Goal: Information Seeking & Learning: Check status

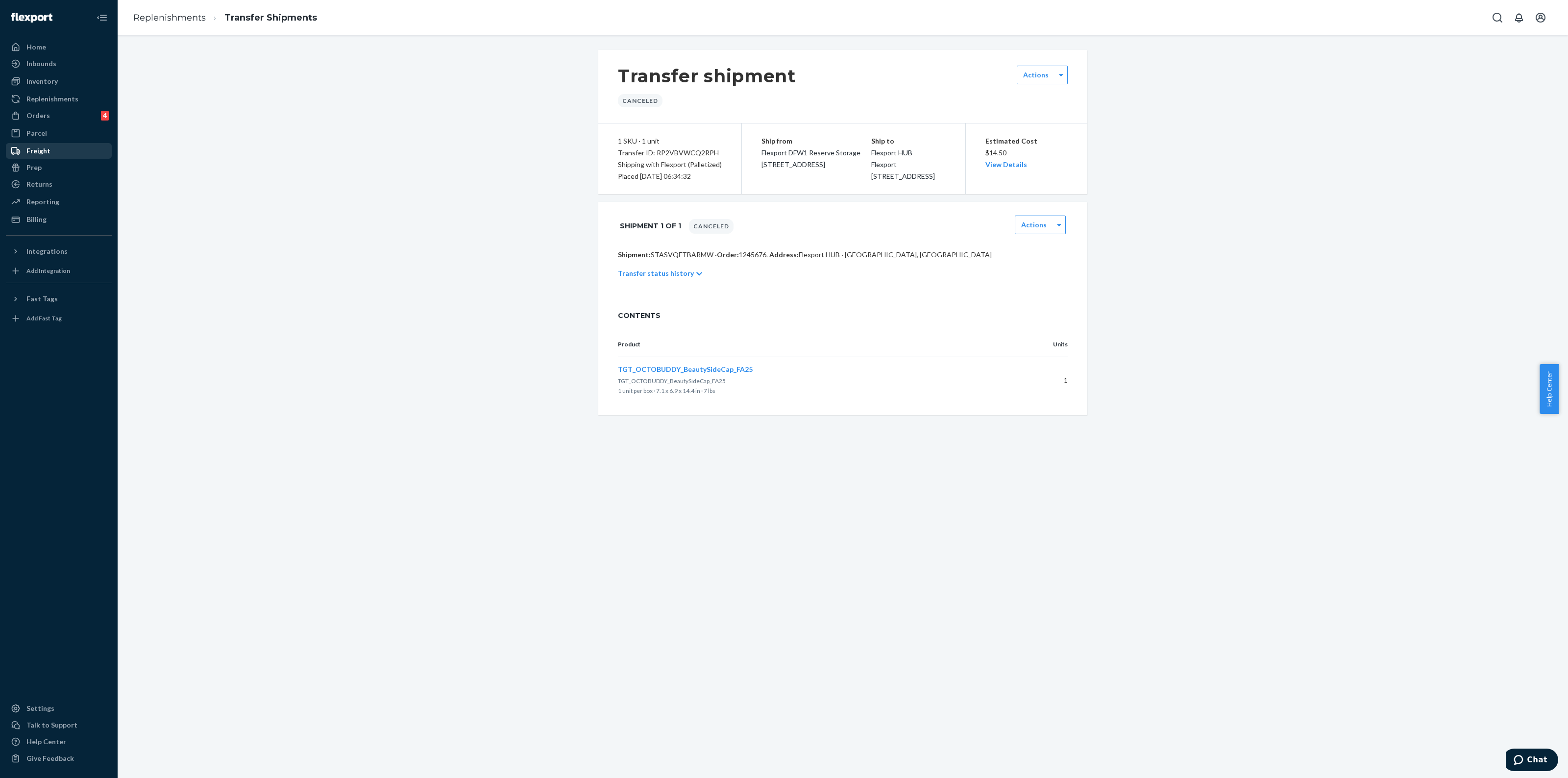
drag, startPoint x: 37, startPoint y: 43, endPoint x: 111, endPoint y: 155, distance: 134.2
click at [37, 43] on div "Home" at bounding box center [36, 47] width 20 height 10
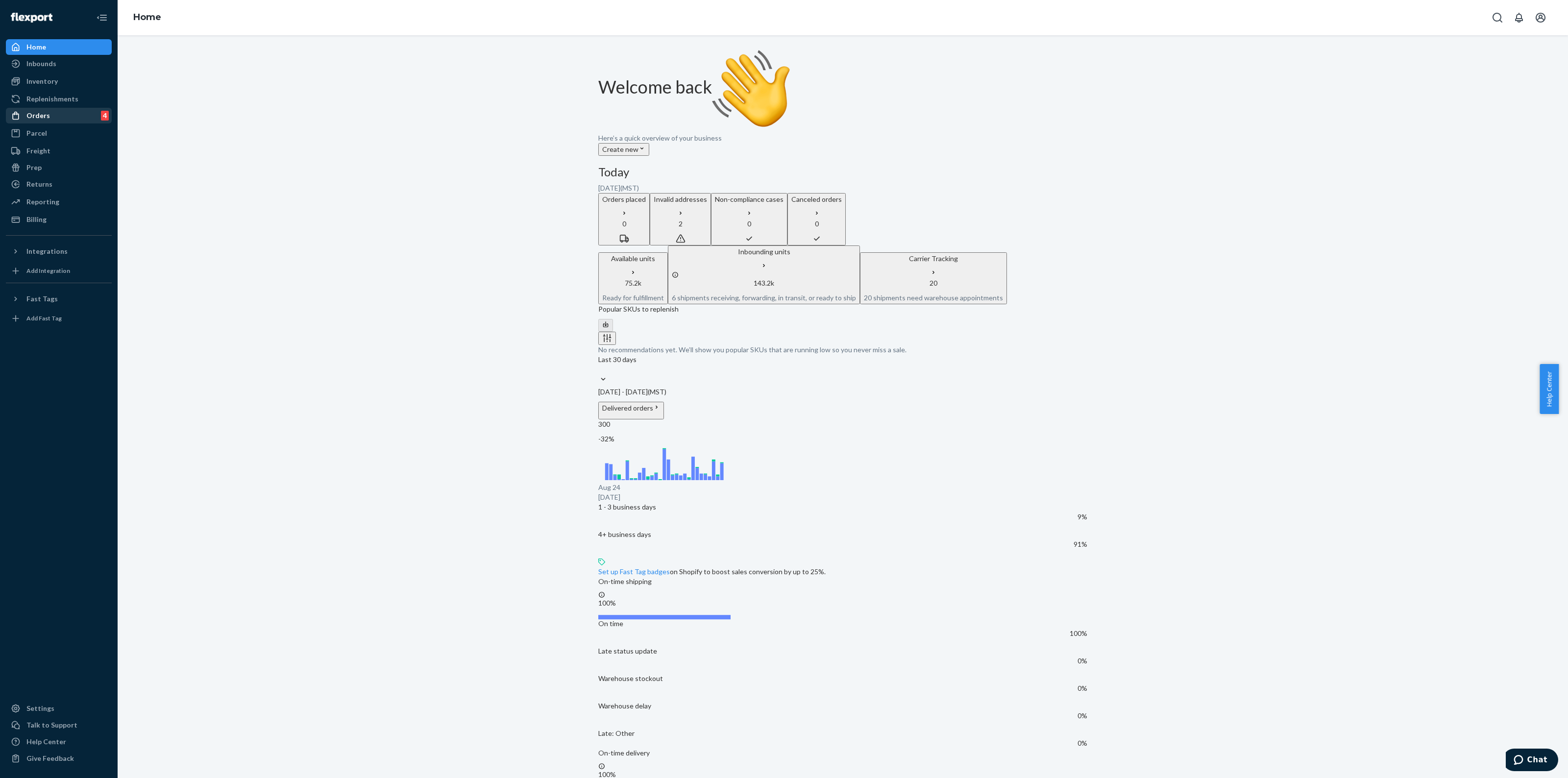
click at [35, 110] on div "Orders" at bounding box center [38, 115] width 24 height 10
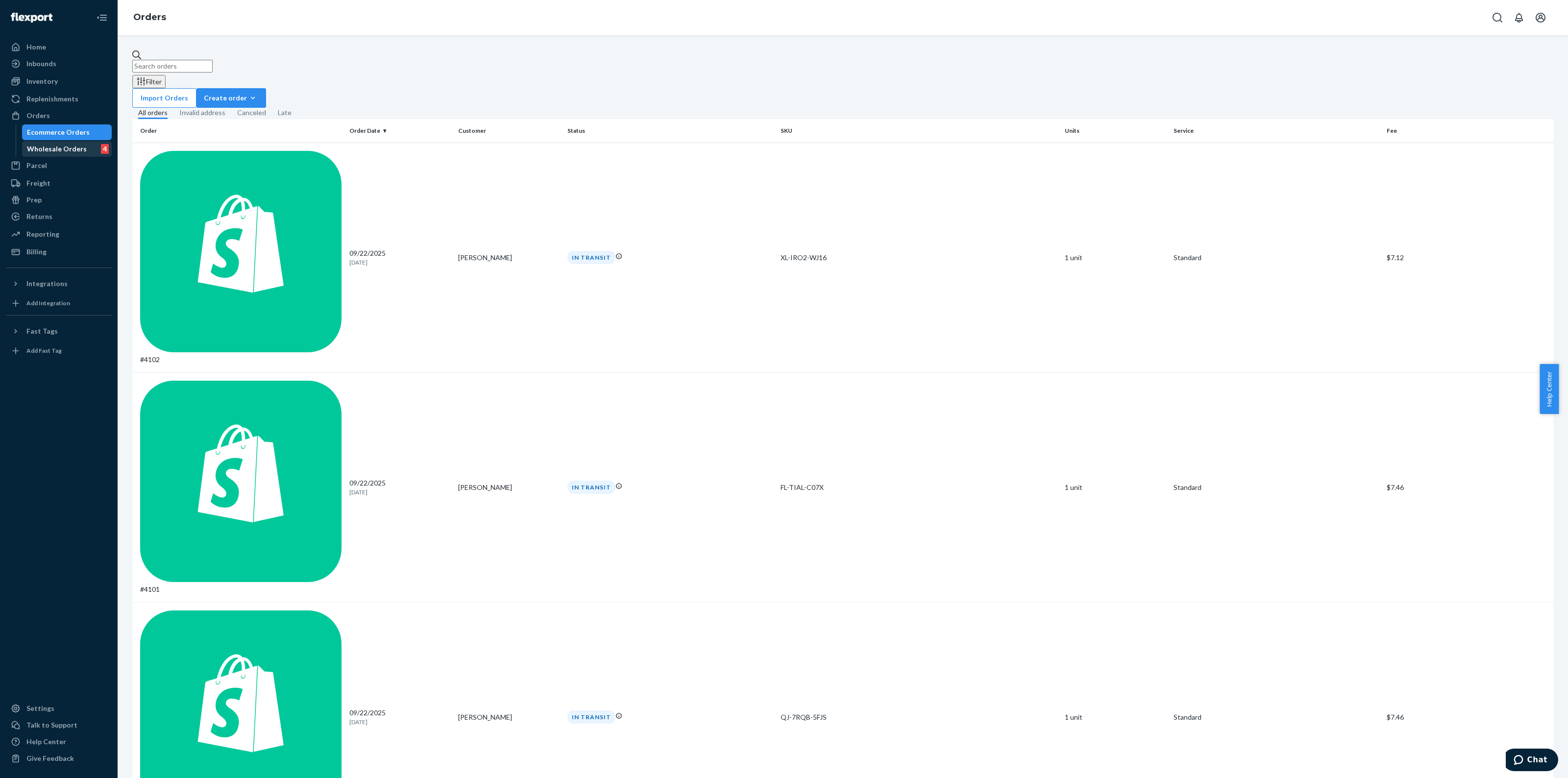
click at [80, 146] on div "Wholesale Orders" at bounding box center [57, 149] width 60 height 10
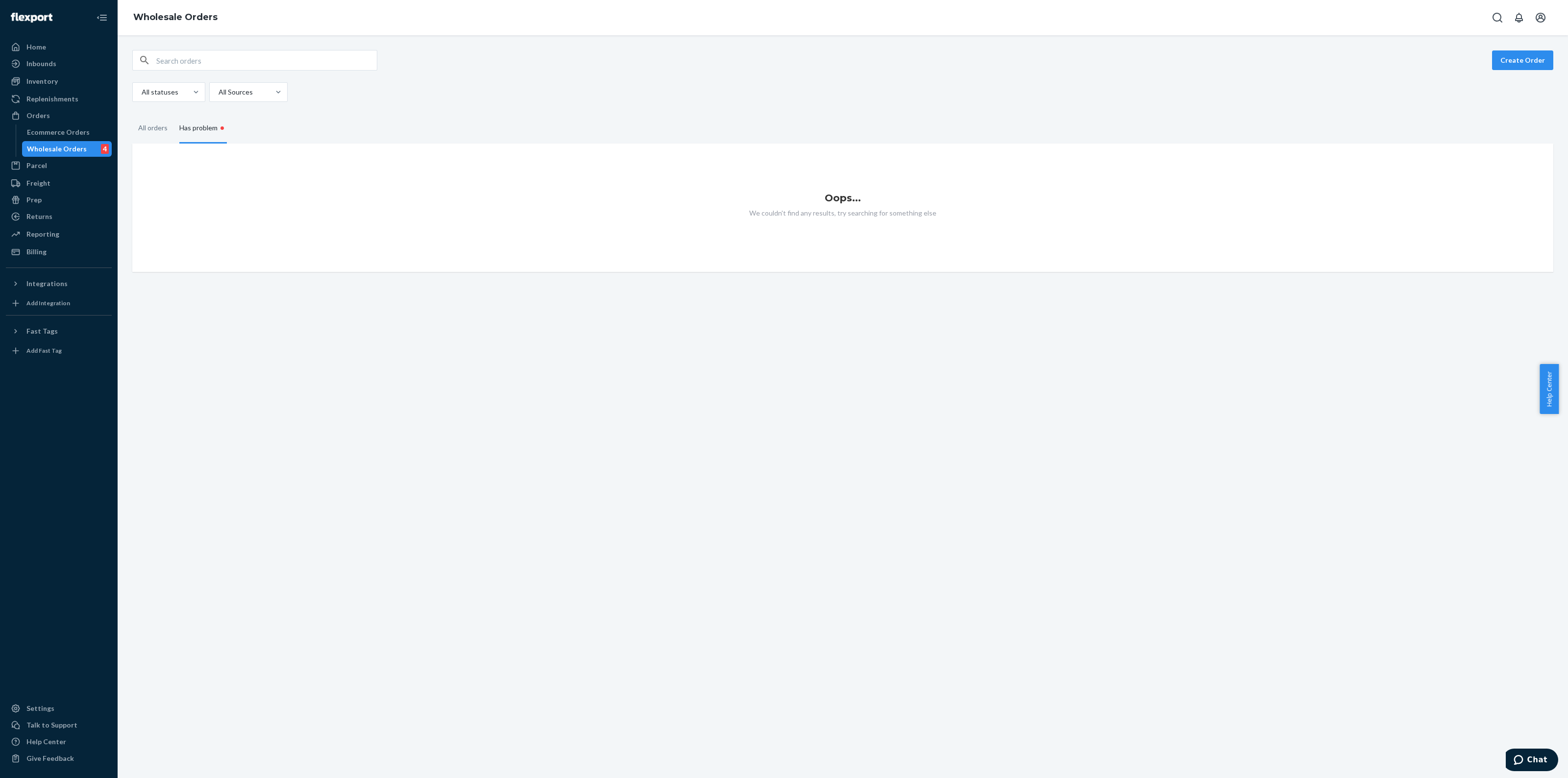
drag, startPoint x: 51, startPoint y: 71, endPoint x: 293, endPoint y: 208, distance: 278.1
click at [51, 71] on link "Inbounds" at bounding box center [59, 64] width 106 height 16
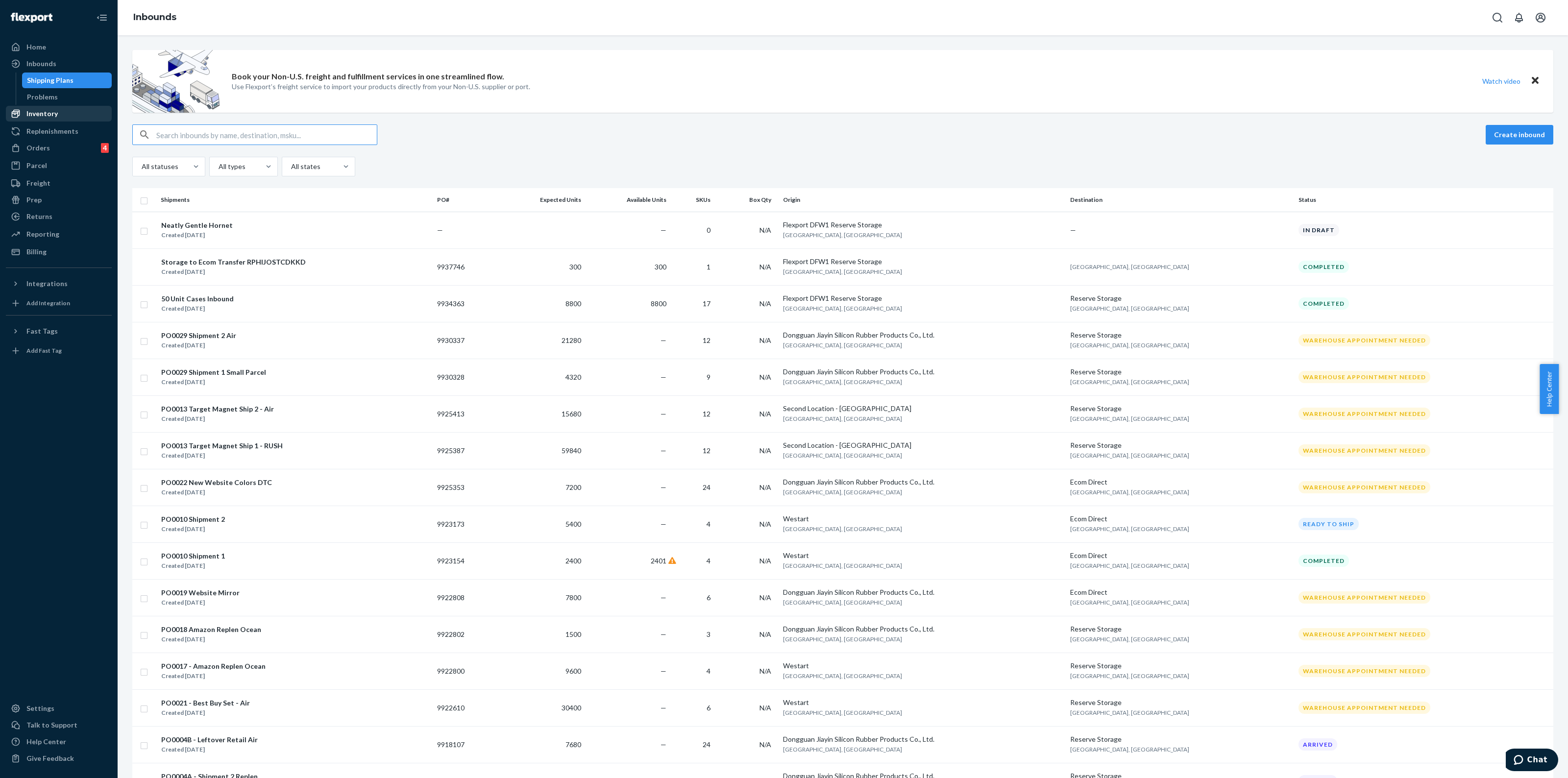
drag, startPoint x: 41, startPoint y: 111, endPoint x: 45, endPoint y: 118, distance: 8.1
click at [41, 111] on div "Inventory" at bounding box center [42, 113] width 32 height 10
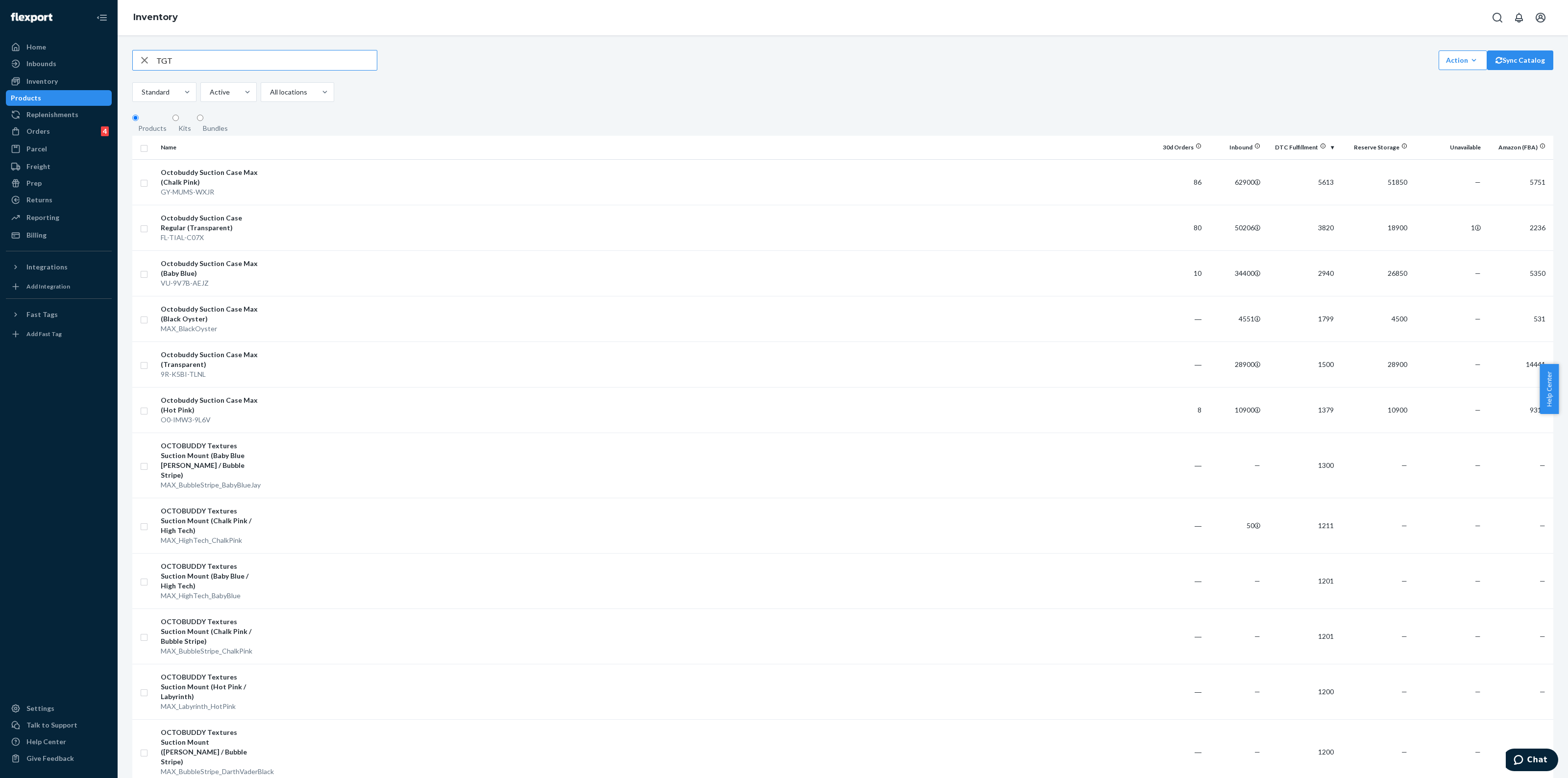
type input "TGT"
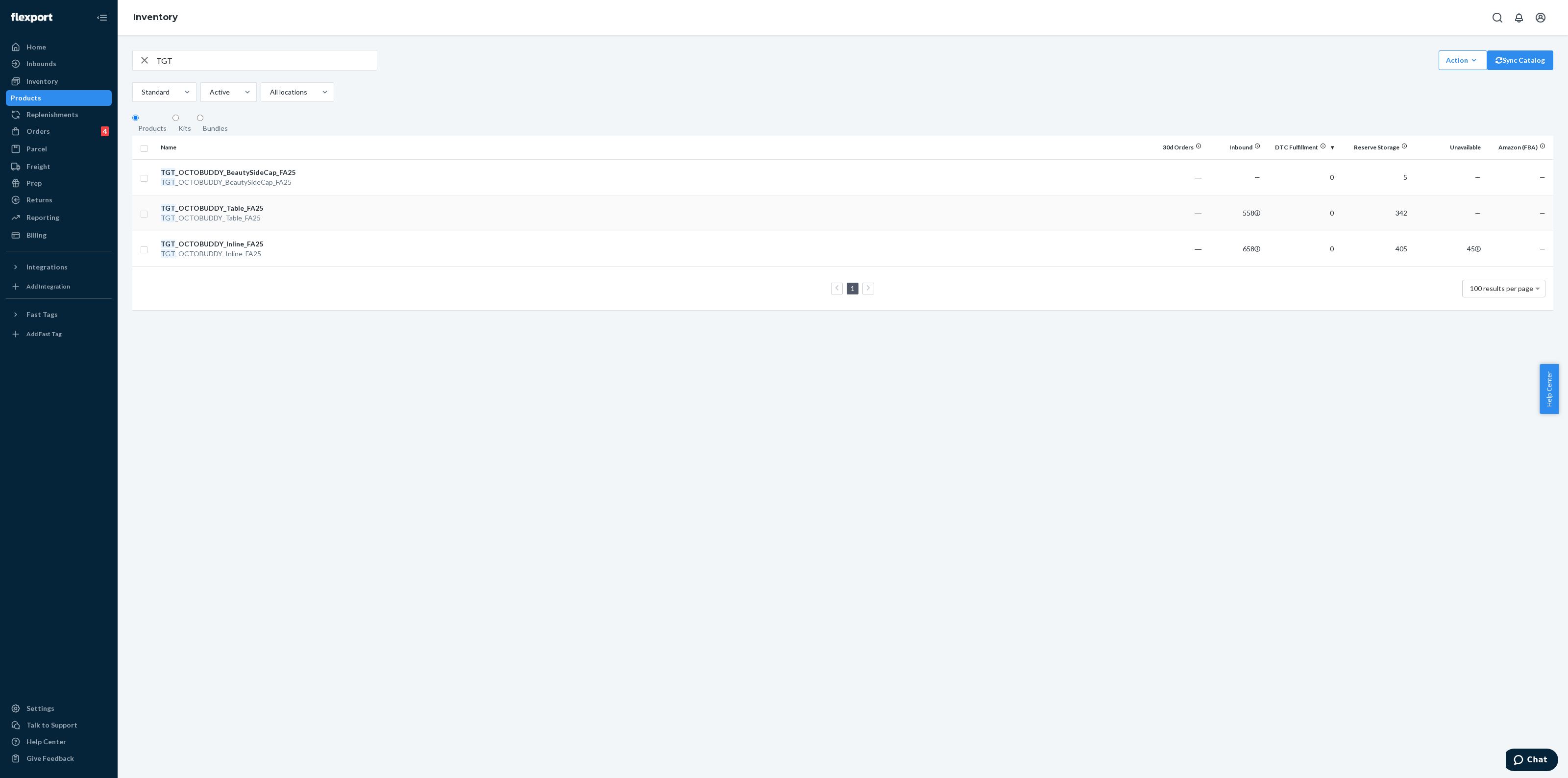
click at [297, 216] on td at bounding box center [706, 213] width 879 height 36
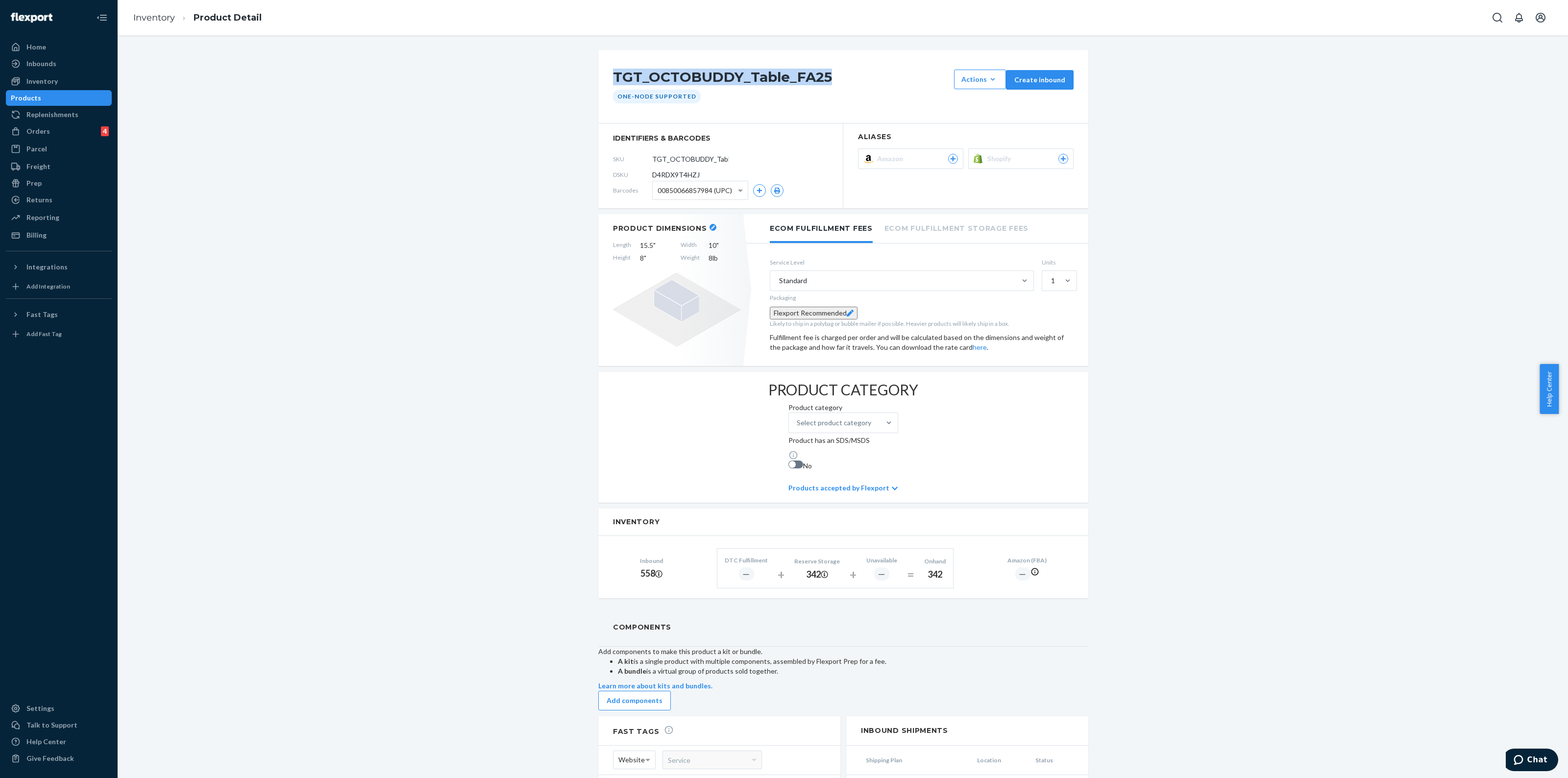
drag, startPoint x: 839, startPoint y: 76, endPoint x: 598, endPoint y: 86, distance: 241.2
click at [599, 86] on div "TGT_OCTOBUDDY_Table_FA25 Actions Add components Hide Create inbound One-Node Su…" at bounding box center [843, 87] width 490 height 74
copy h1 "TGT_OCTOBUDDY_Table_FA25"
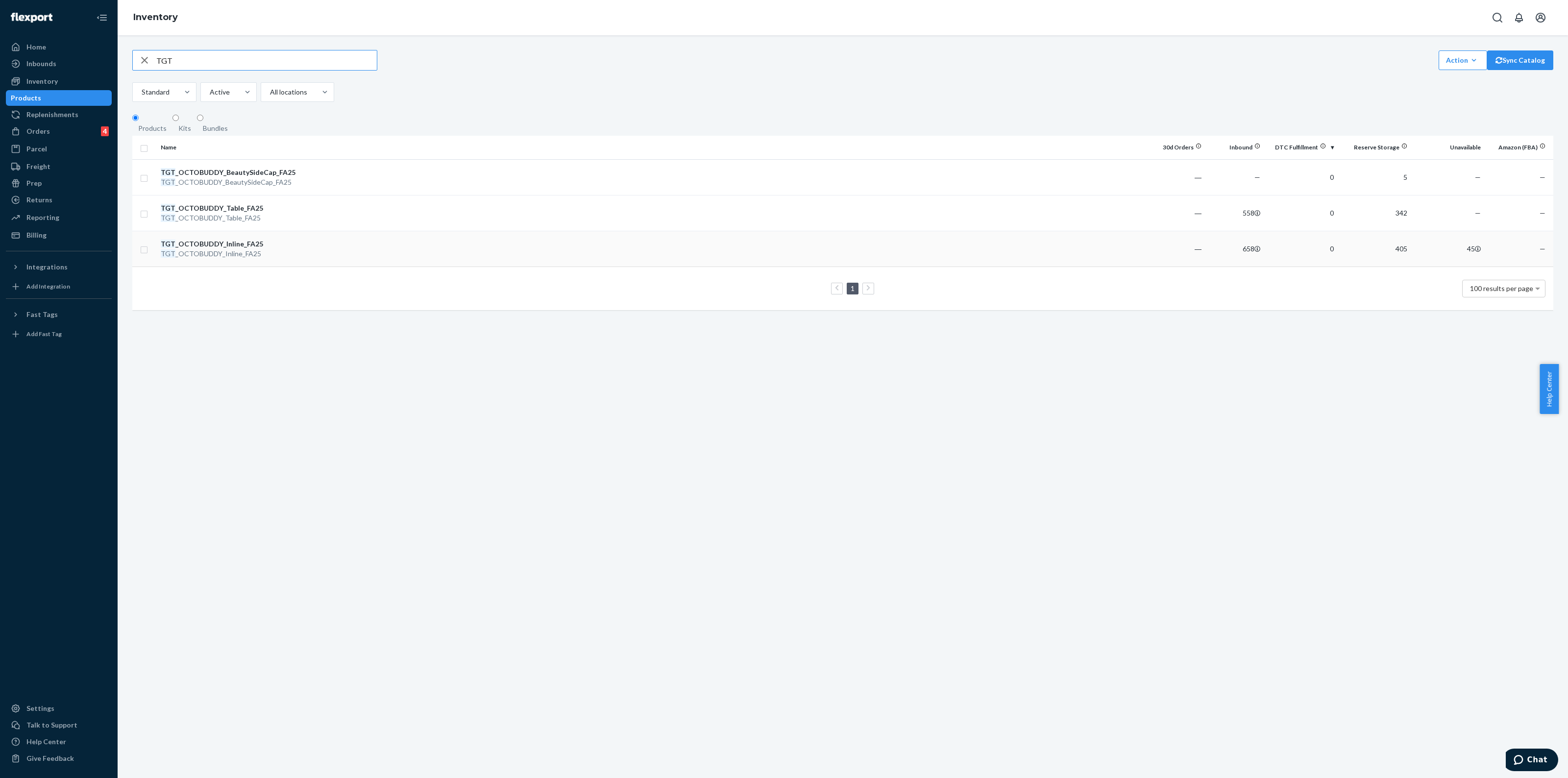
click at [299, 254] on td at bounding box center [706, 249] width 879 height 36
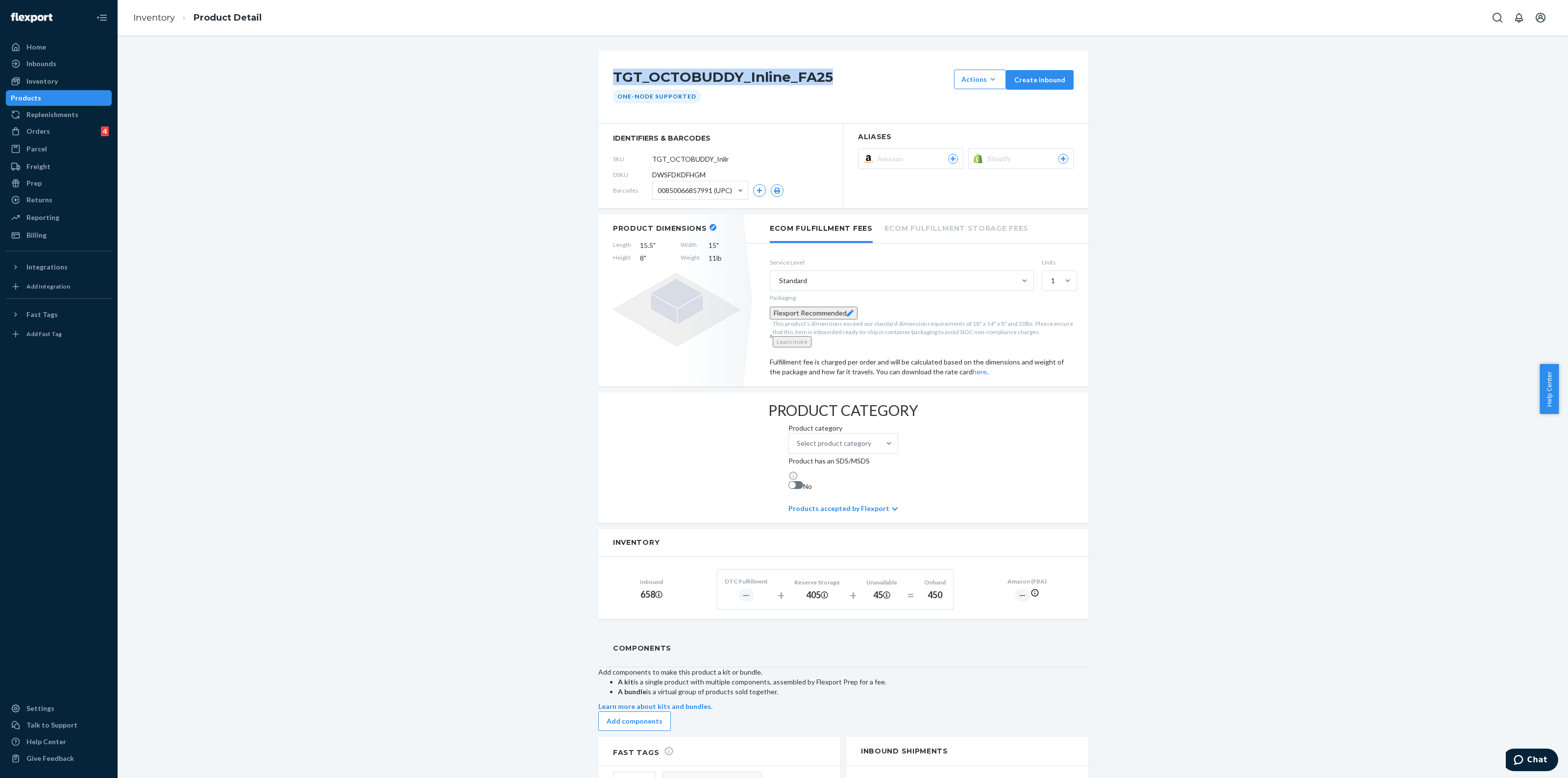
drag, startPoint x: 848, startPoint y: 72, endPoint x: 604, endPoint y: 72, distance: 244.0
click at [604, 72] on div "TGT_OCTOBUDDY_Inline_FA25 Actions Add components Hide Create inbound One-Node S…" at bounding box center [843, 87] width 490 height 74
copy h1 "TGT_OCTOBUDDY_Inline_FA25"
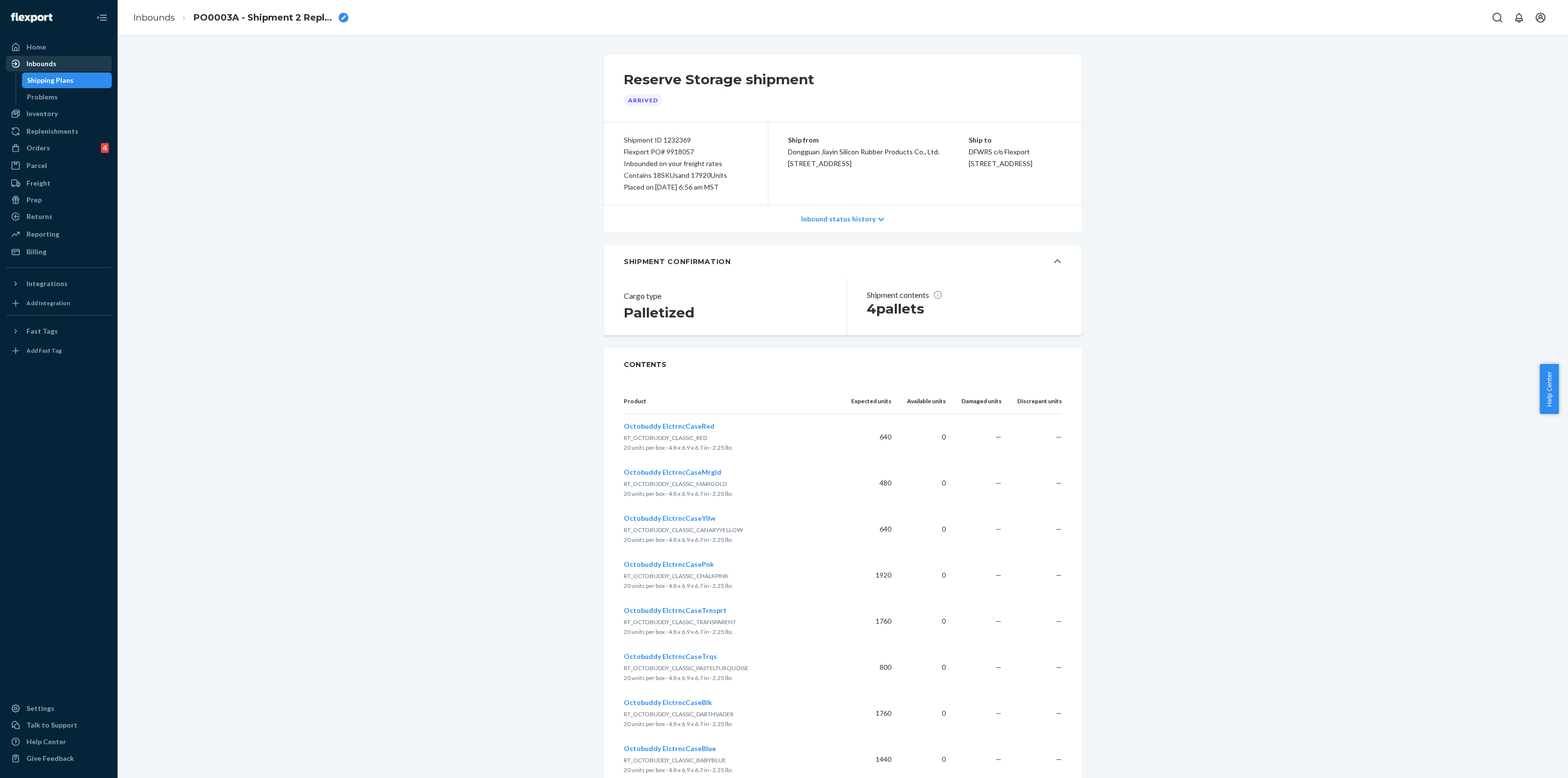
click at [59, 62] on div "Inbounds" at bounding box center [59, 63] width 104 height 14
